Goal: Task Accomplishment & Management: Manage account settings

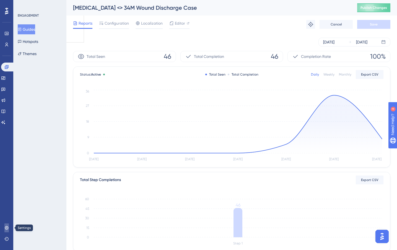
click at [4, 226] on link at bounding box center [6, 227] width 4 height 9
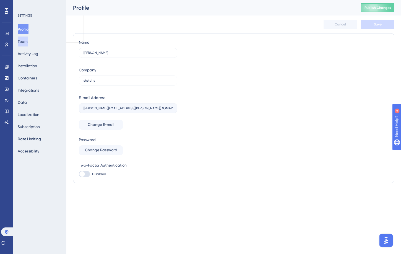
click at [28, 44] on button "Team" at bounding box center [23, 42] width 10 height 10
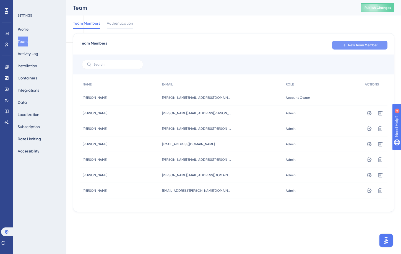
click at [364, 43] on span "New Team Member" at bounding box center [362, 45] width 29 height 4
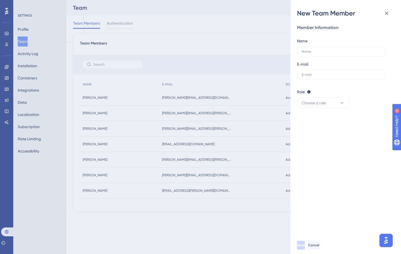
click at [227, 55] on div "New Team Member Member Information Name E-mail Role Editor: Create & edit mater…" at bounding box center [200, 127] width 401 height 254
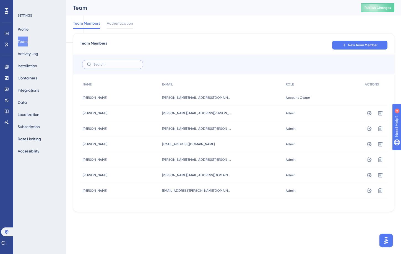
click at [134, 64] on input "text" at bounding box center [116, 65] width 45 height 4
click at [122, 28] on div at bounding box center [120, 28] width 26 height 1
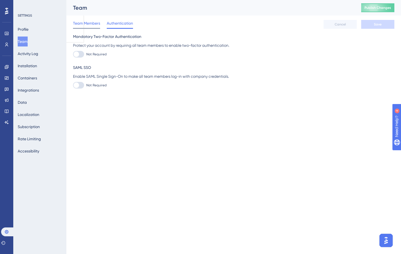
click at [87, 23] on span "Team Members" at bounding box center [86, 23] width 27 height 7
